Goal: Information Seeking & Learning: Learn about a topic

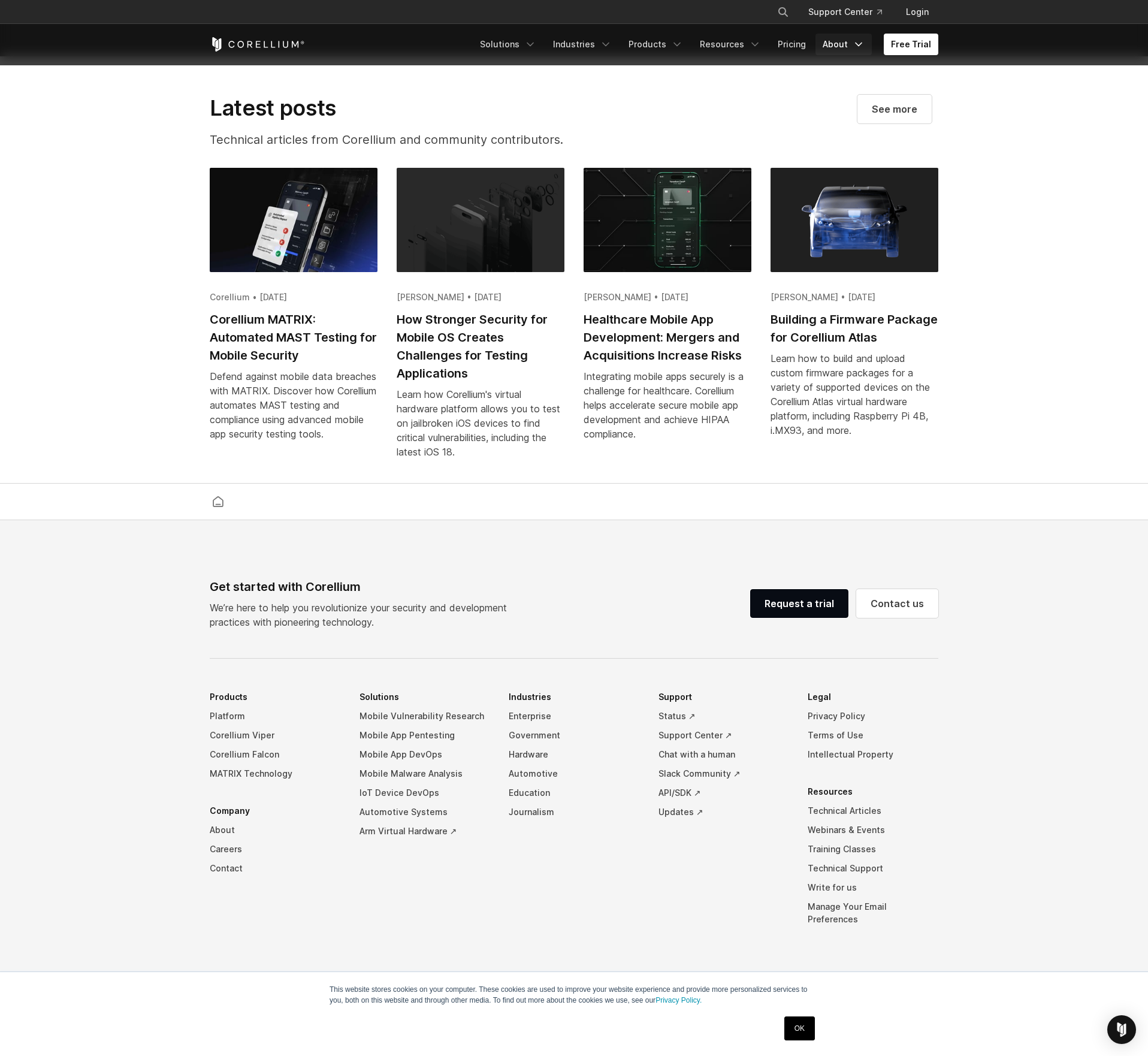
click at [859, 51] on link "About" at bounding box center [844, 44] width 57 height 22
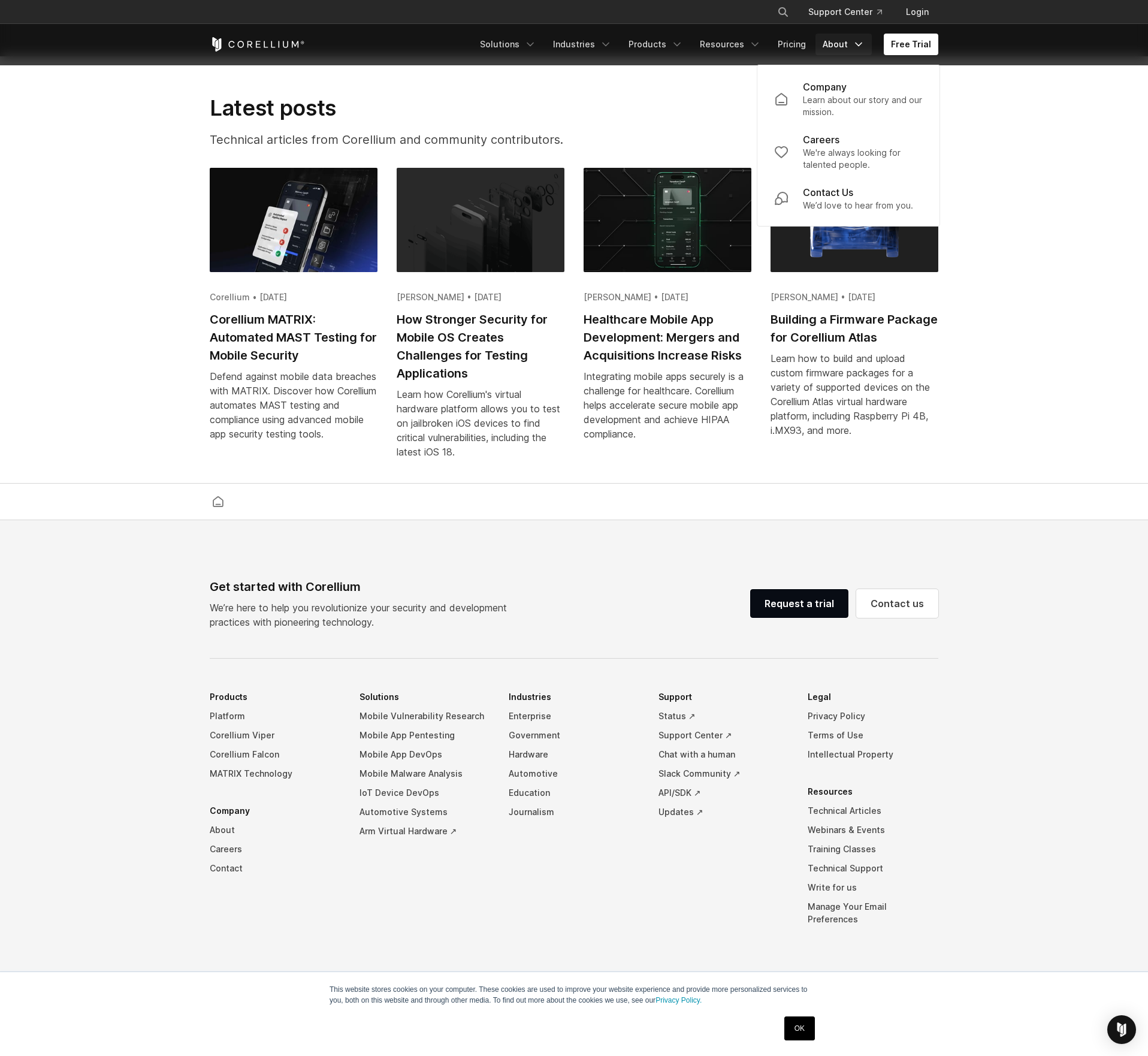
click at [713, 82] on section "Latest posts Technical articles from Corellium and community contributors. See …" at bounding box center [574, 270] width 1148 height 428
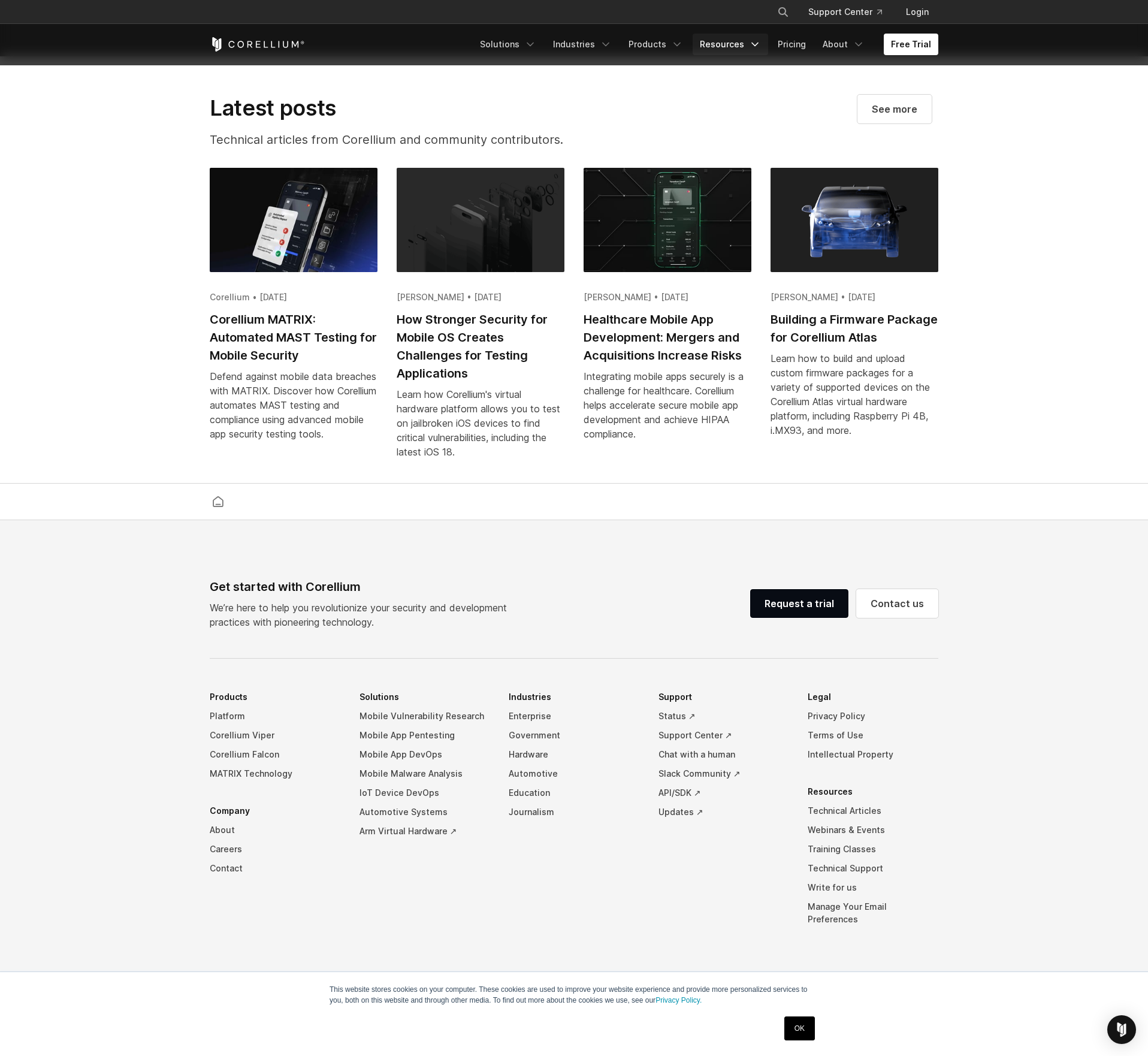
click at [718, 49] on link "Resources" at bounding box center [731, 44] width 76 height 22
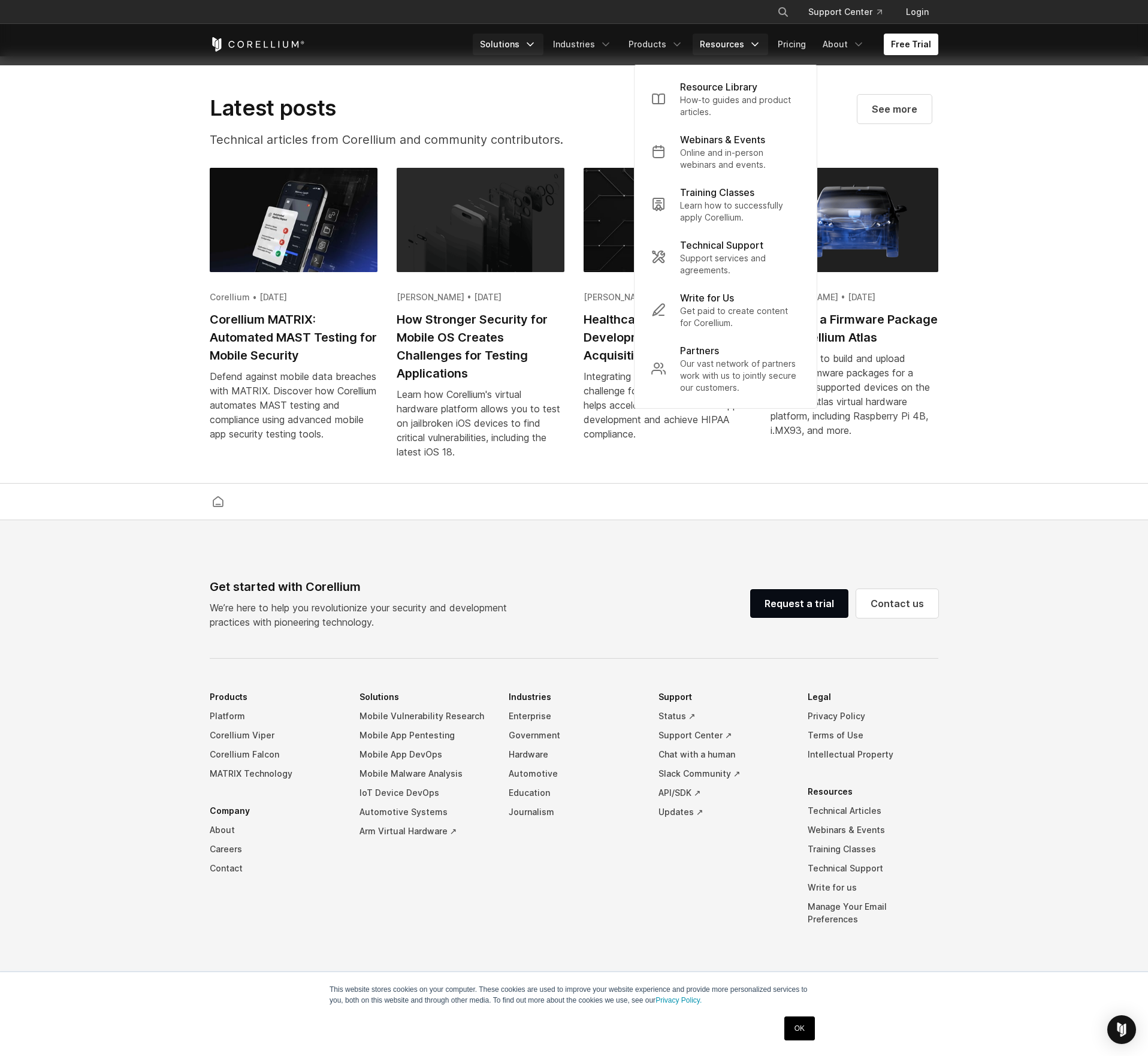
click at [529, 42] on link "Solutions" at bounding box center [508, 44] width 70 height 22
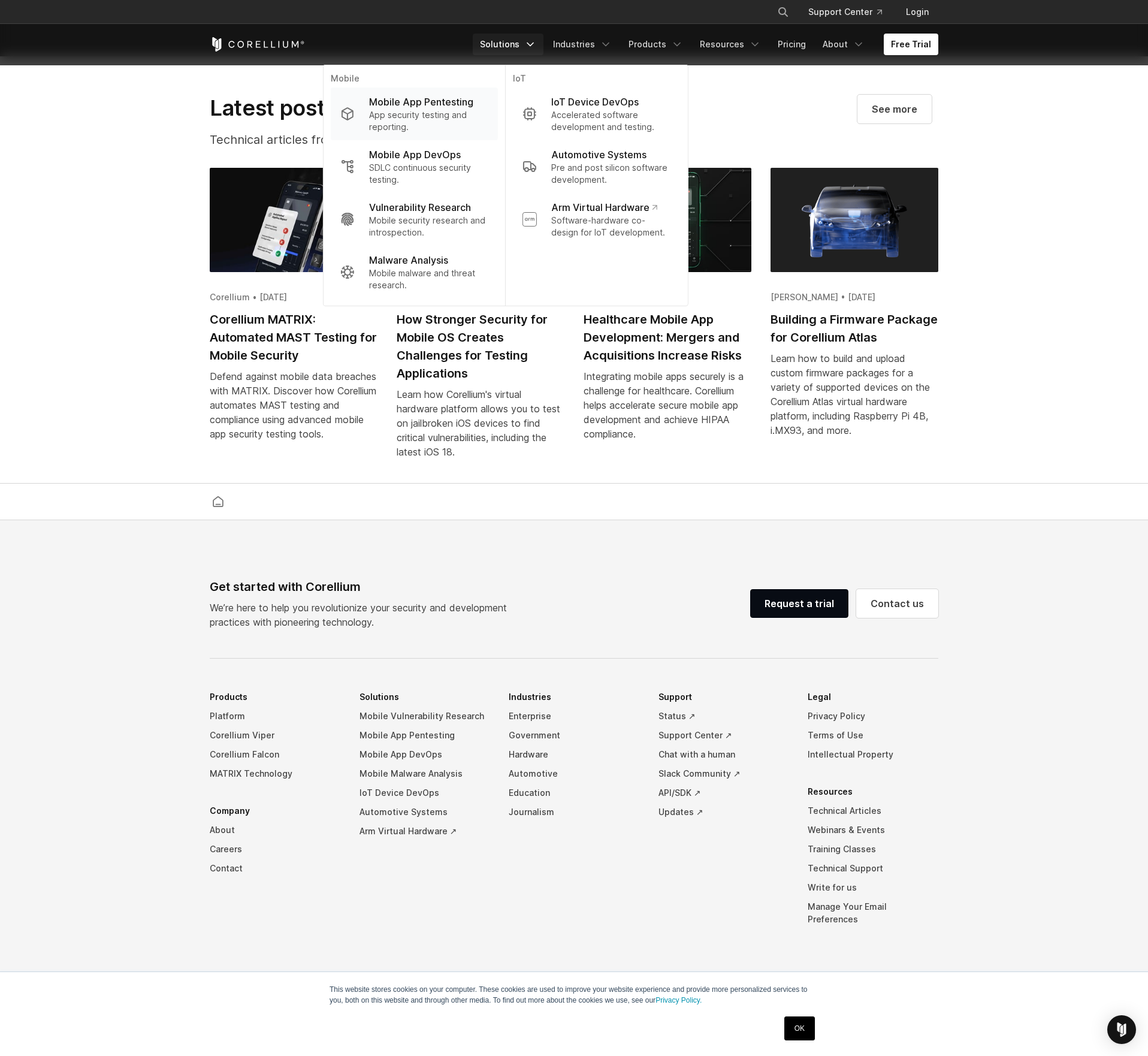
click at [394, 105] on p "Mobile App Pentesting" at bounding box center [421, 101] width 105 height 15
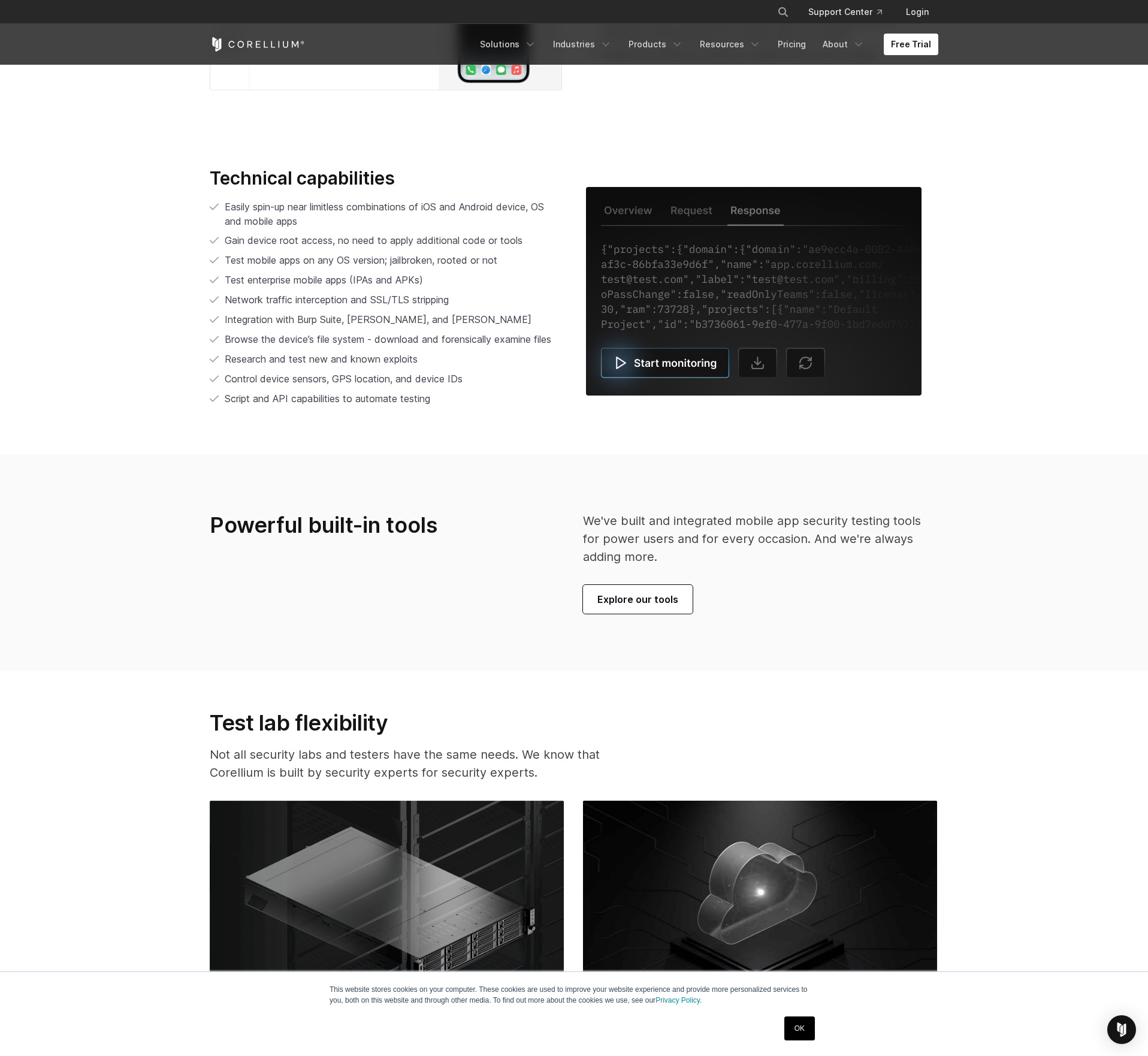
scroll to position [2899, 0]
